Goal: Find specific page/section: Find specific page/section

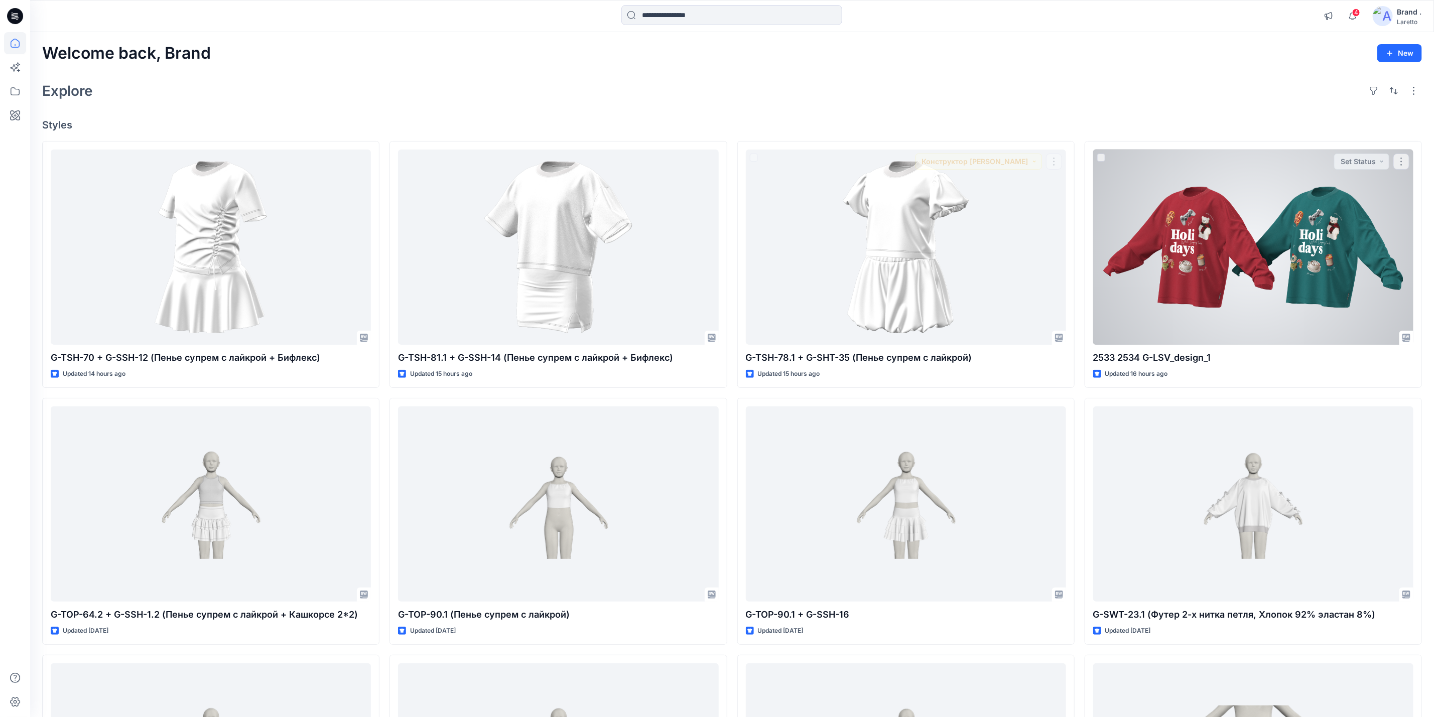
click at [1202, 250] on div at bounding box center [1253, 247] width 320 height 195
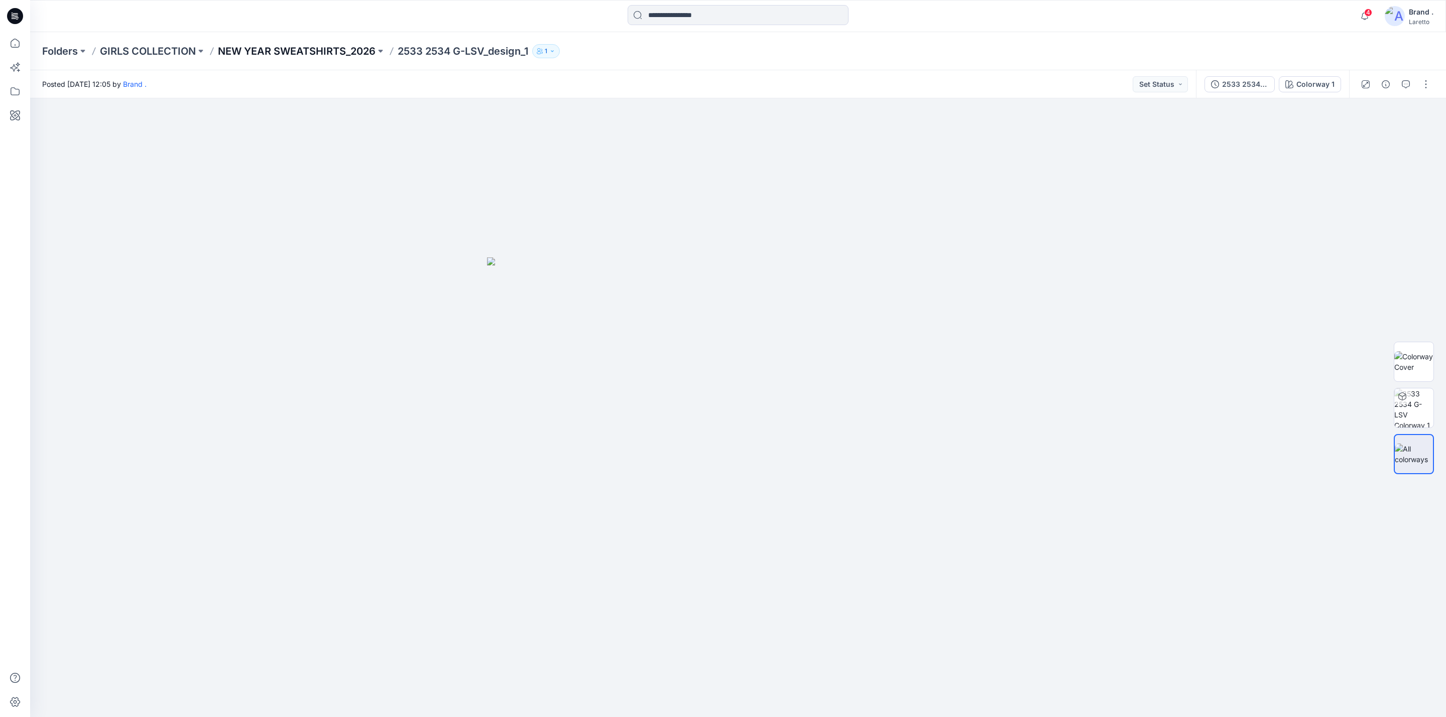
click at [300, 50] on p "NEW YEAR SWEATSHIRTS_2026" at bounding box center [297, 51] width 158 height 14
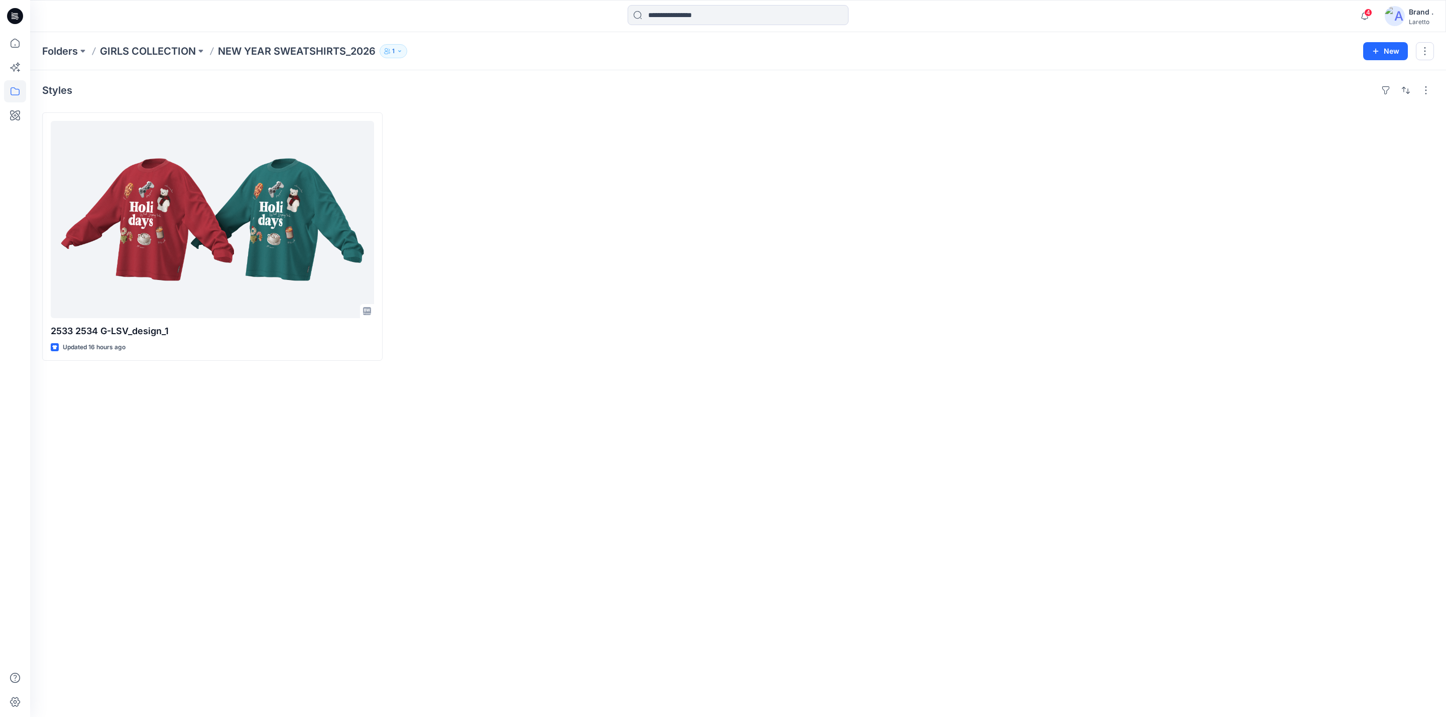
drag, startPoint x: 328, startPoint y: 44, endPoint x: 294, endPoint y: 83, distance: 51.6
click at [294, 83] on div "Styles" at bounding box center [738, 90] width 1392 height 16
drag, startPoint x: 215, startPoint y: 54, endPoint x: 375, endPoint y: 60, distance: 160.3
click at [375, 60] on div "Folders GIRLS COLLECTION NEW YEAR SWEATSHIRTS_2026 1 New" at bounding box center [738, 51] width 1416 height 38
copy p "NEW YEAR SWEATSHIRTS_2026"
